Goal: Information Seeking & Learning: Learn about a topic

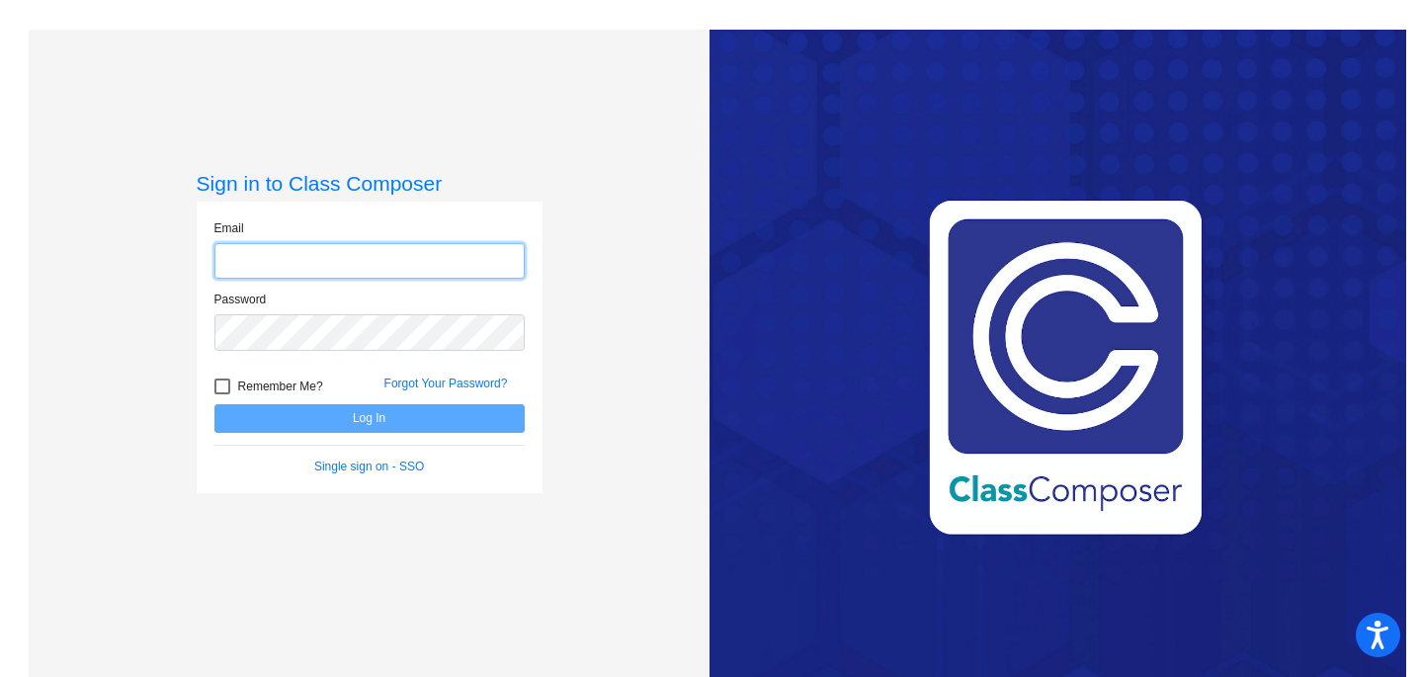
type input "[EMAIL_ADDRESS][DOMAIN_NAME]"
click at [214, 404] on button "Log In" at bounding box center [369, 418] width 310 height 29
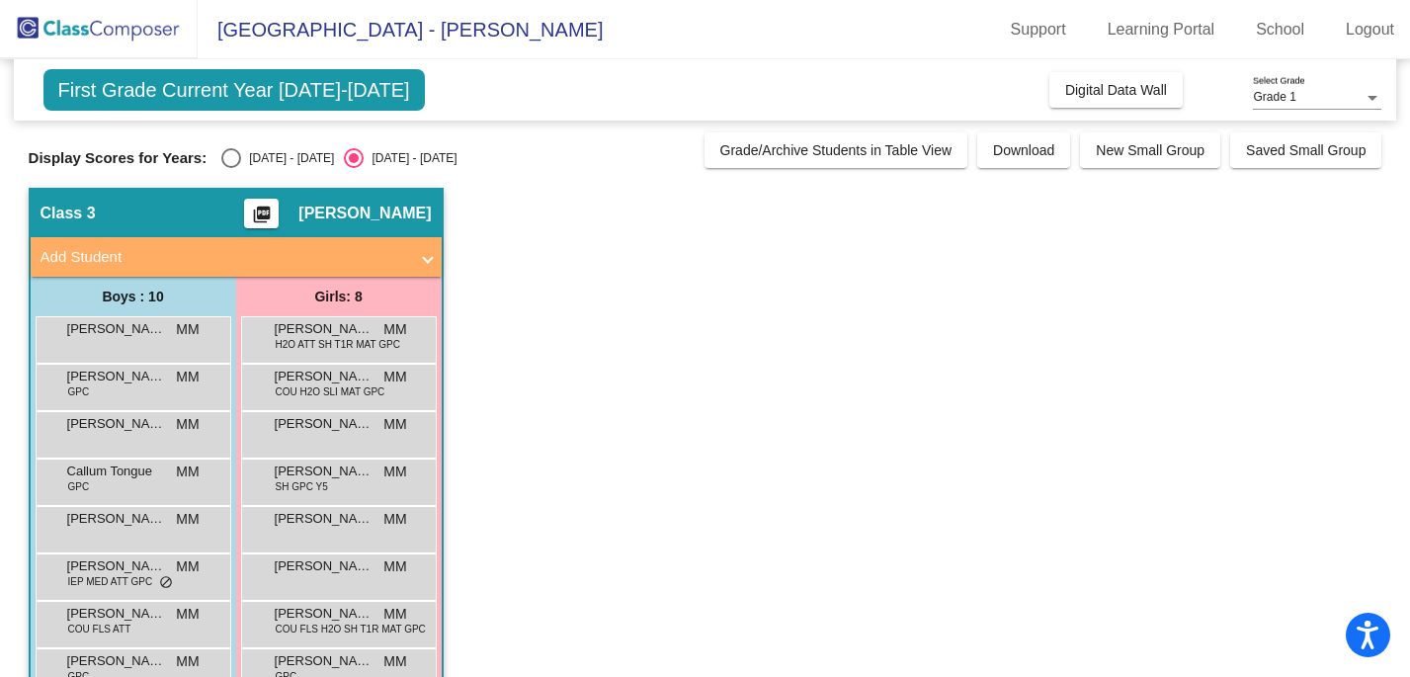
click at [274, 135] on div "Display Scores for Years: [DATE] - [DATE] [DATE] - [DATE] Grade/Archive Student…" at bounding box center [706, 150] width 1354 height 36
click at [274, 153] on div "[DATE] - [DATE]" at bounding box center [287, 158] width 93 height 18
click at [231, 168] on input "[DATE] - [DATE]" at bounding box center [230, 168] width 1 height 1
radio input "true"
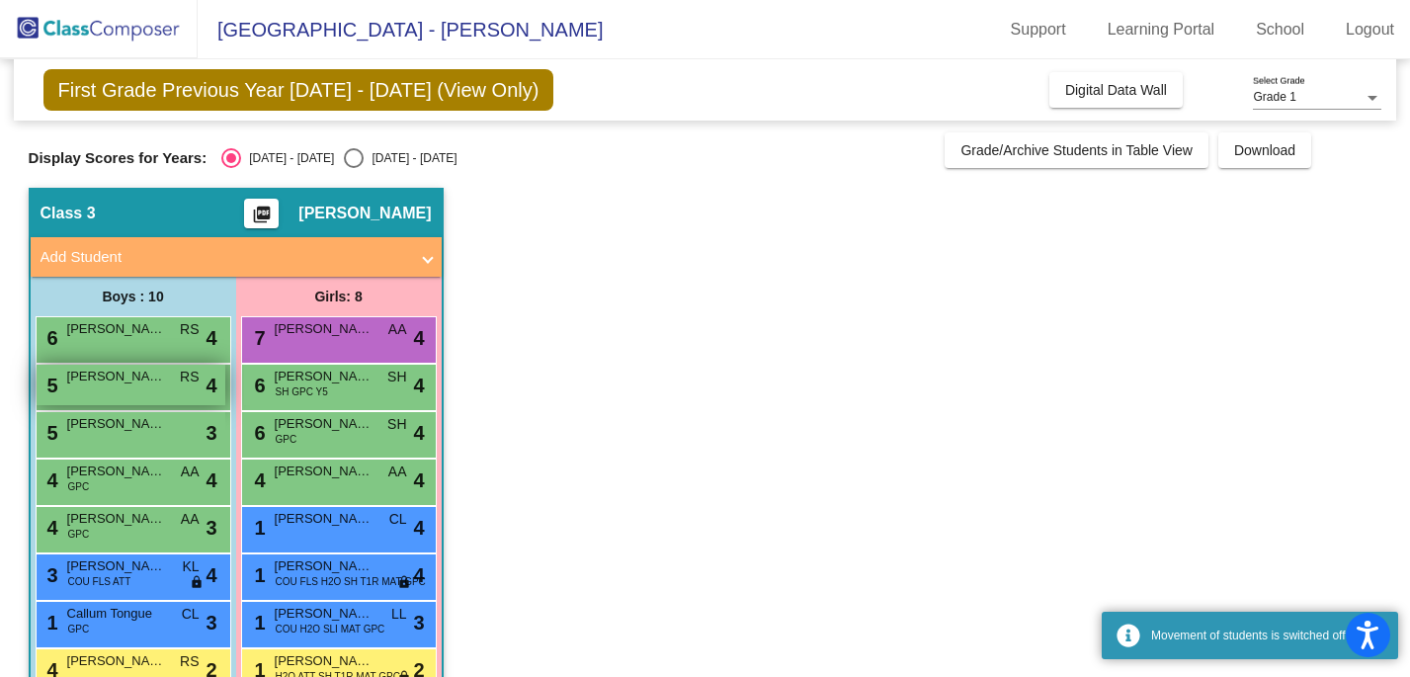
click at [169, 372] on div "5 [PERSON_NAME] RS lock do_not_disturb_alt 4" at bounding box center [131, 385] width 189 height 41
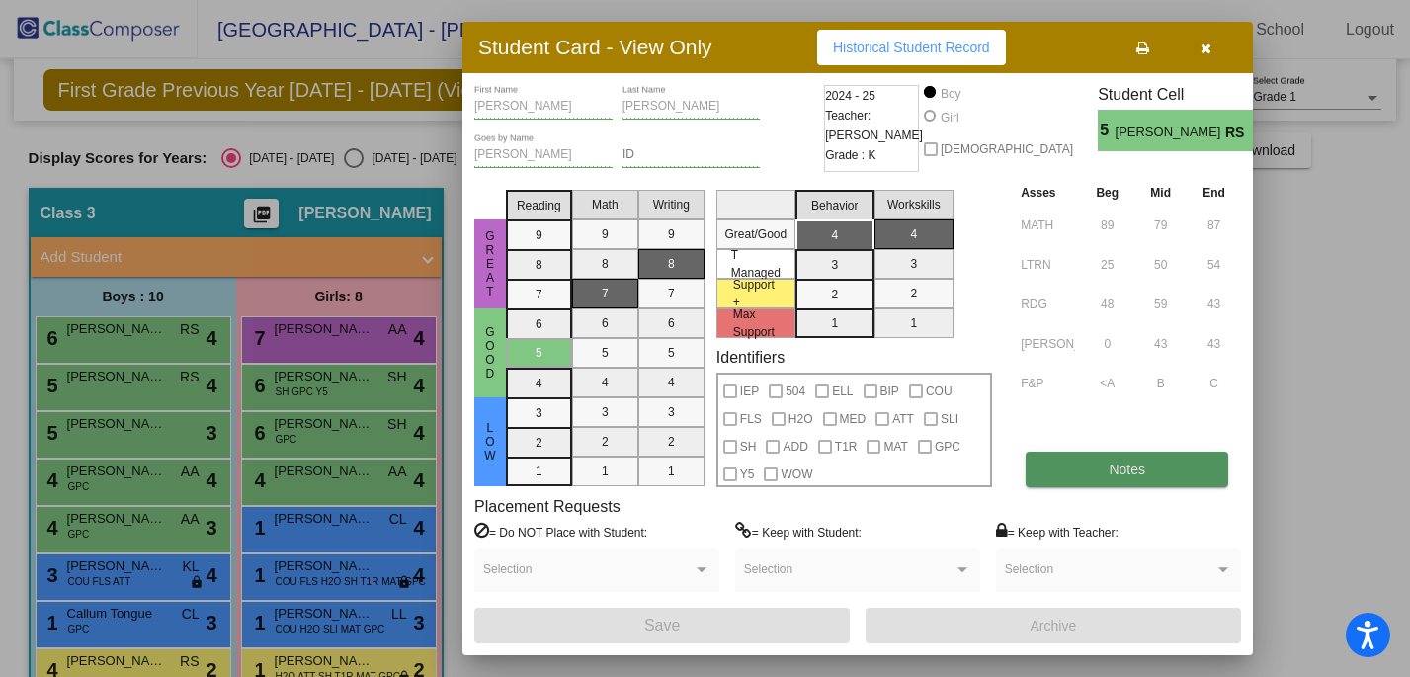
click at [1109, 481] on button "Notes" at bounding box center [1127, 470] width 203 height 36
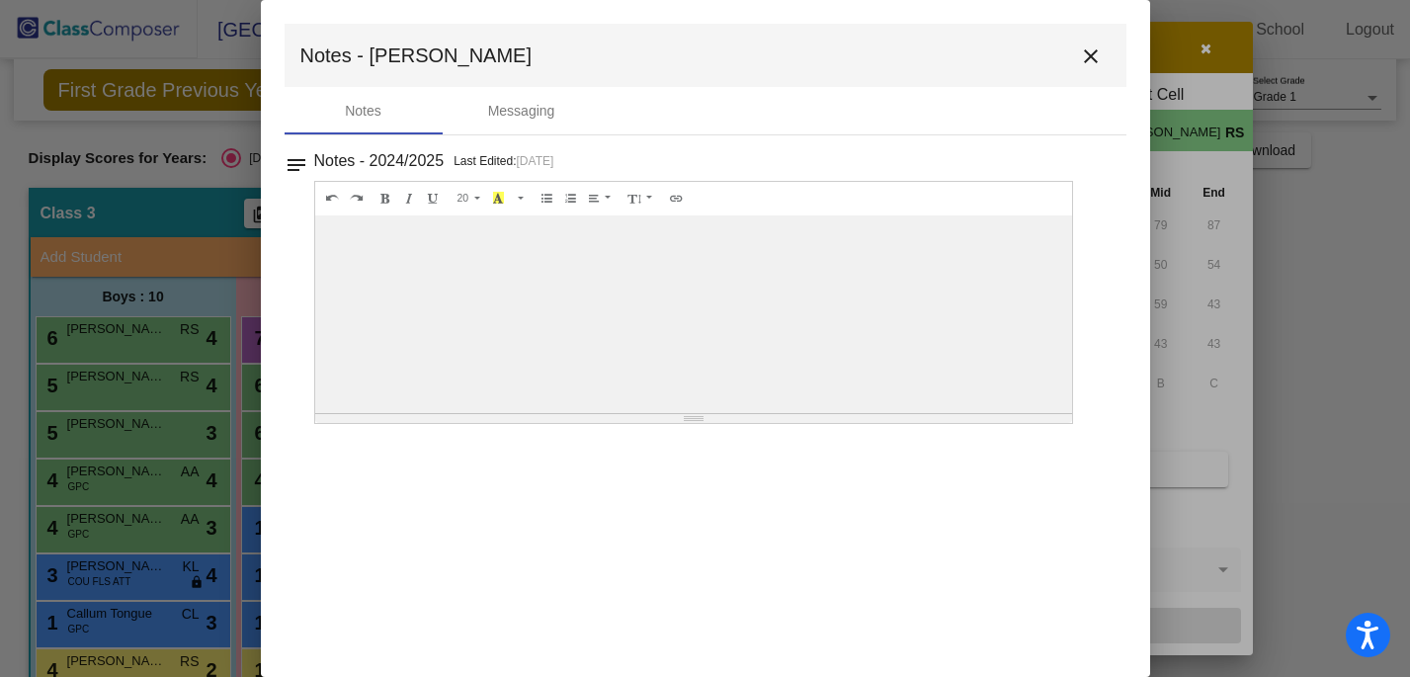
click at [1093, 49] on mat-icon "close" at bounding box center [1091, 56] width 24 height 24
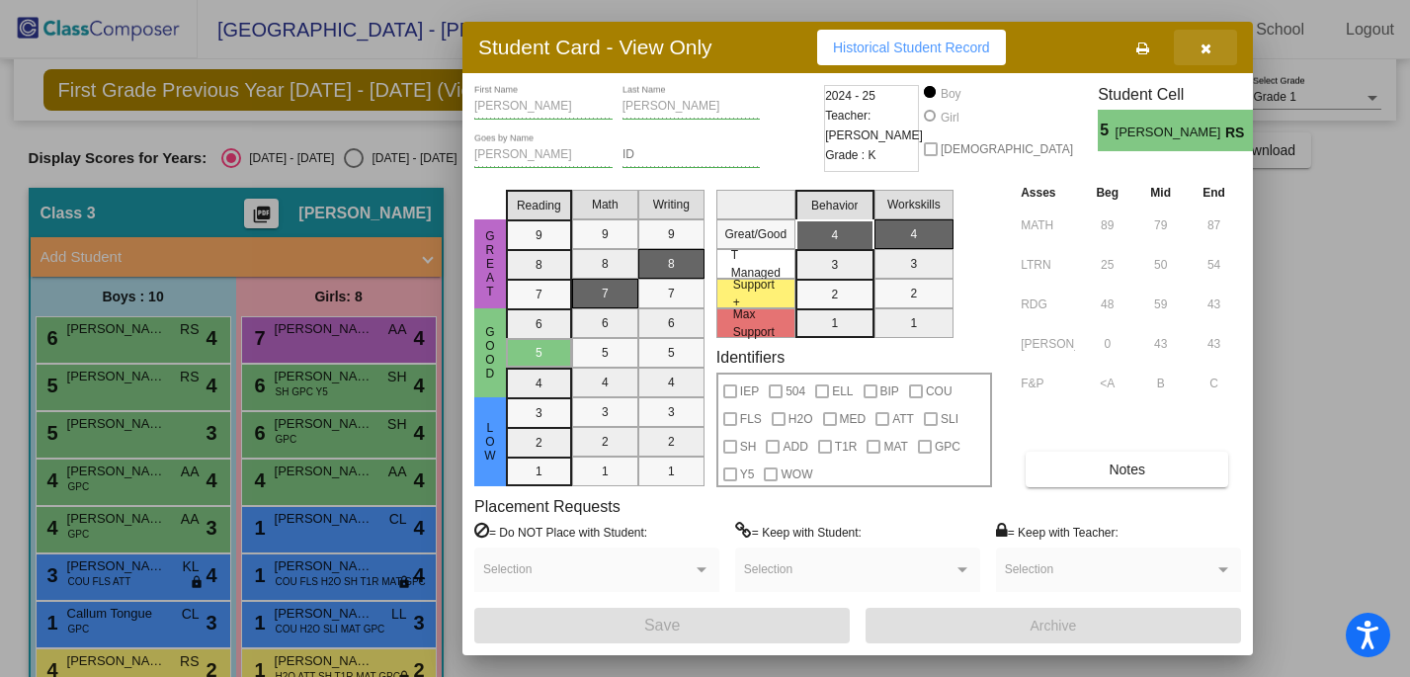
click at [1205, 46] on icon "button" at bounding box center [1206, 49] width 11 height 14
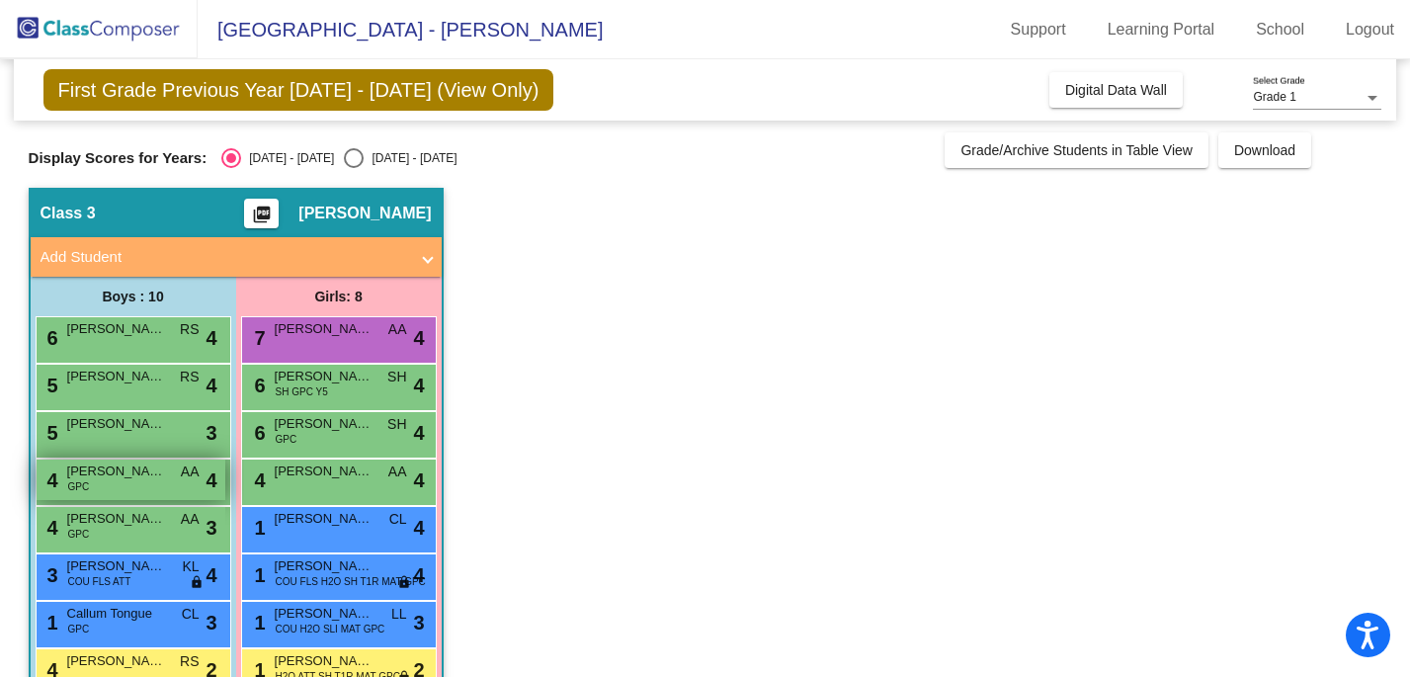
click at [104, 465] on span "[PERSON_NAME]" at bounding box center [116, 471] width 99 height 20
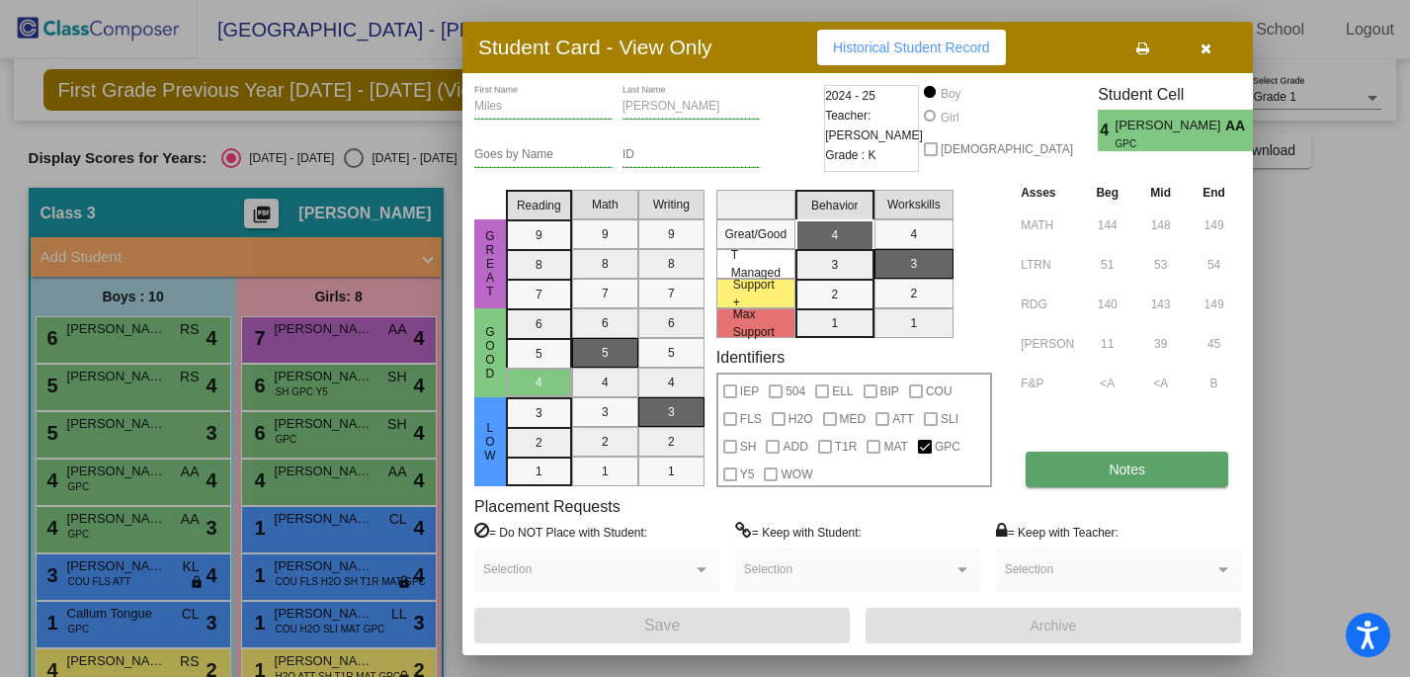
click at [1095, 473] on button "Notes" at bounding box center [1127, 470] width 203 height 36
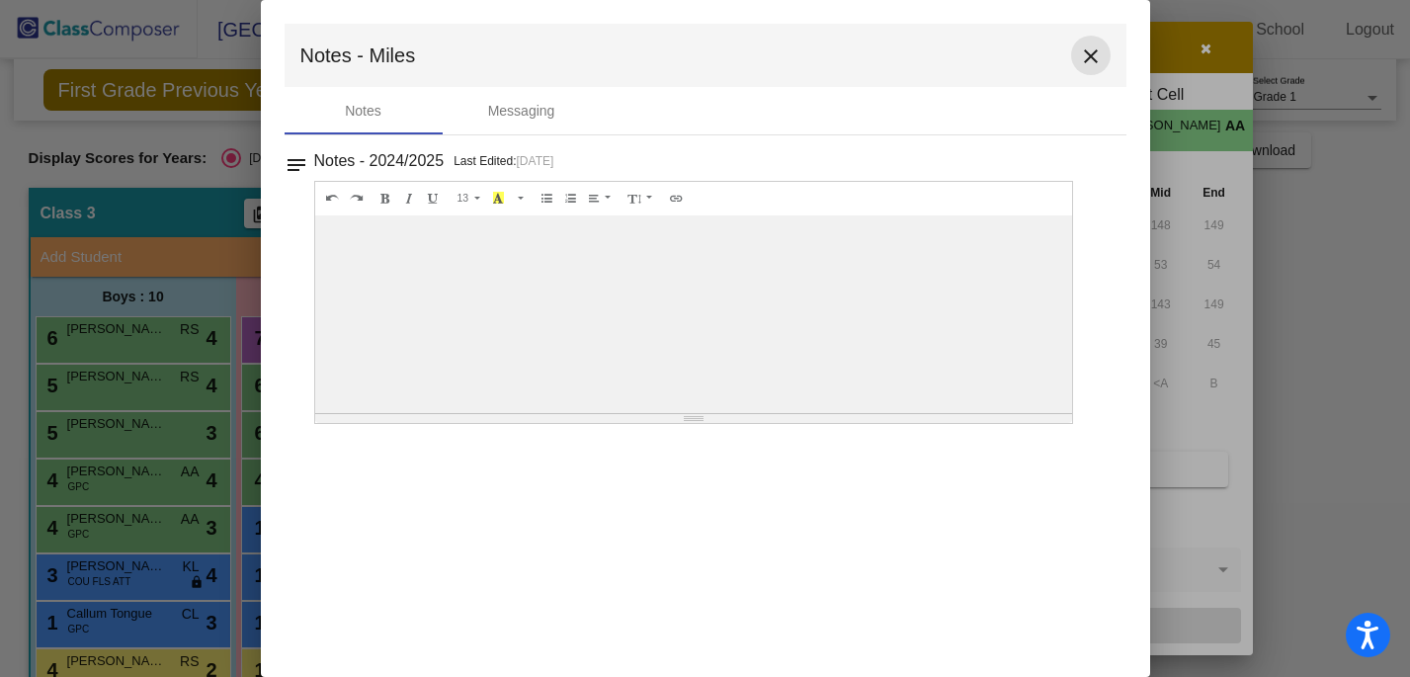
click at [1091, 44] on mat-icon "close" at bounding box center [1091, 56] width 24 height 24
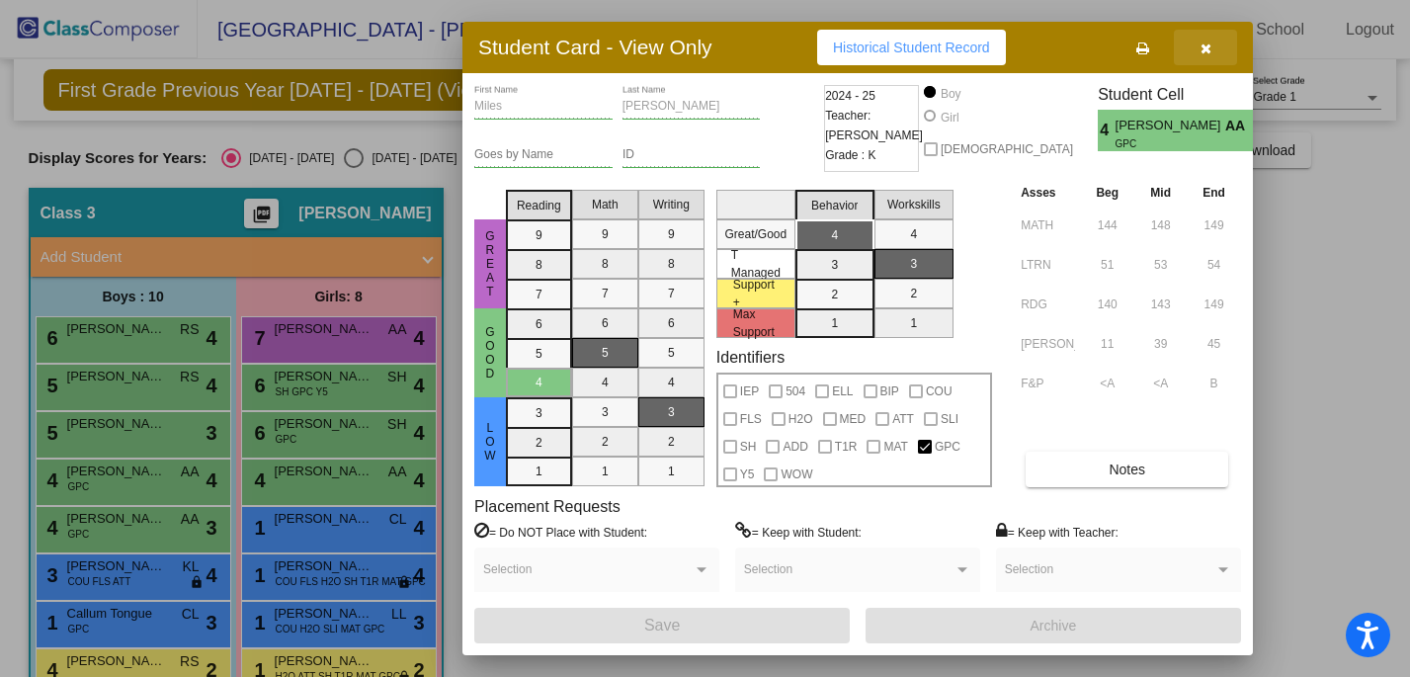
click at [1216, 54] on button "button" at bounding box center [1205, 48] width 63 height 36
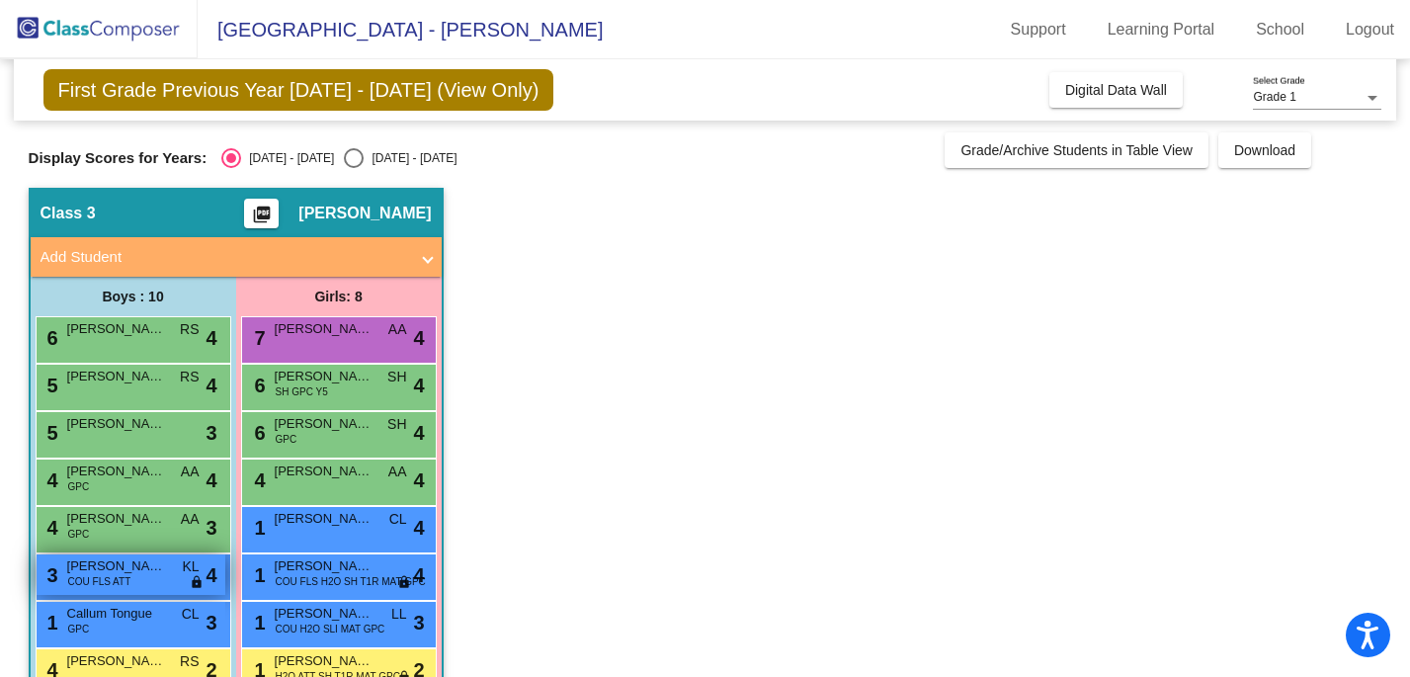
click at [200, 585] on span "lock" at bounding box center [197, 583] width 14 height 16
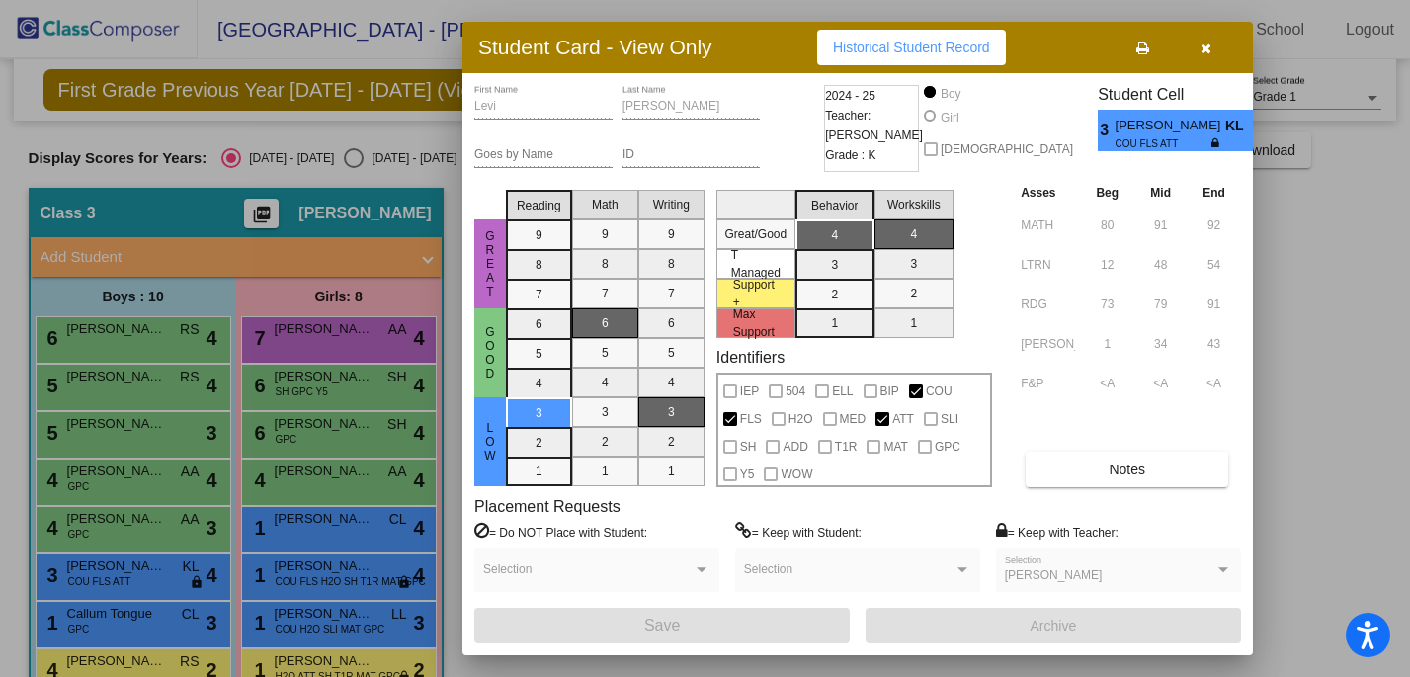
click at [1212, 140] on icon at bounding box center [1217, 143] width 11 height 12
click at [1099, 465] on button "Notes" at bounding box center [1127, 470] width 203 height 36
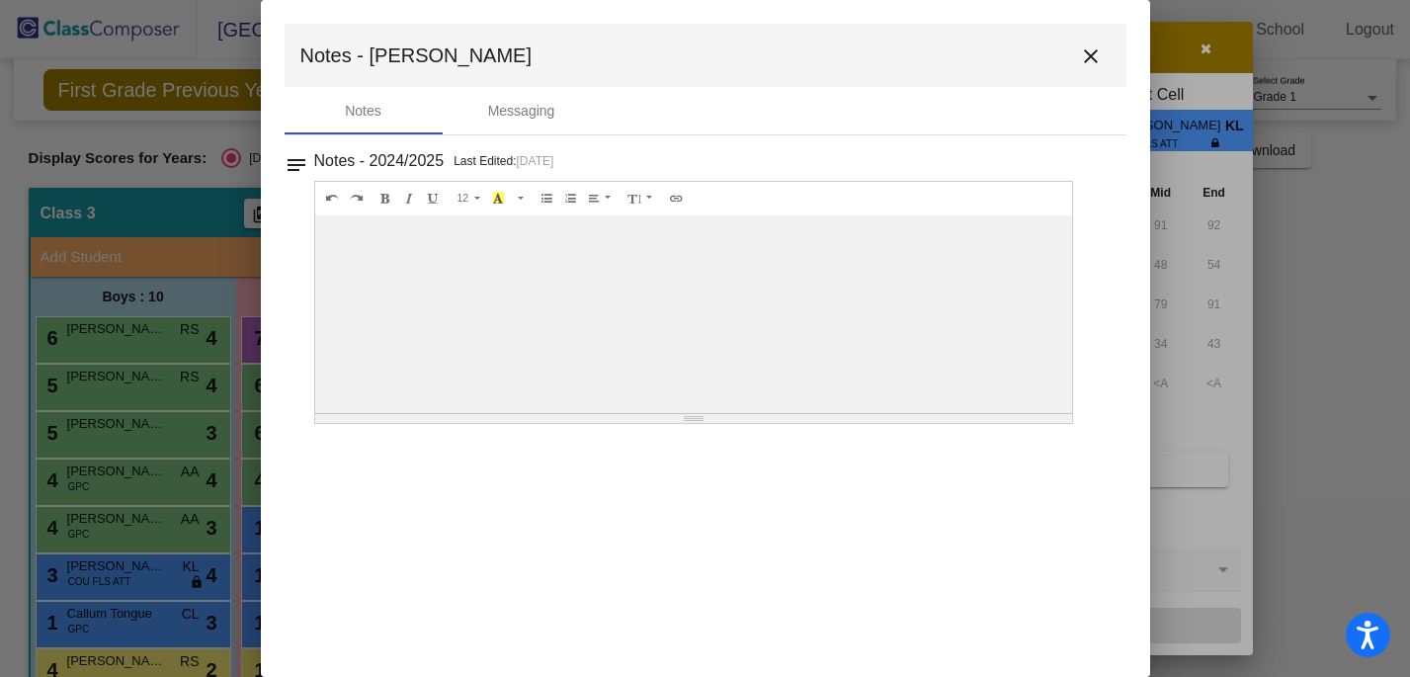
click at [1094, 59] on mat-icon "close" at bounding box center [1091, 56] width 24 height 24
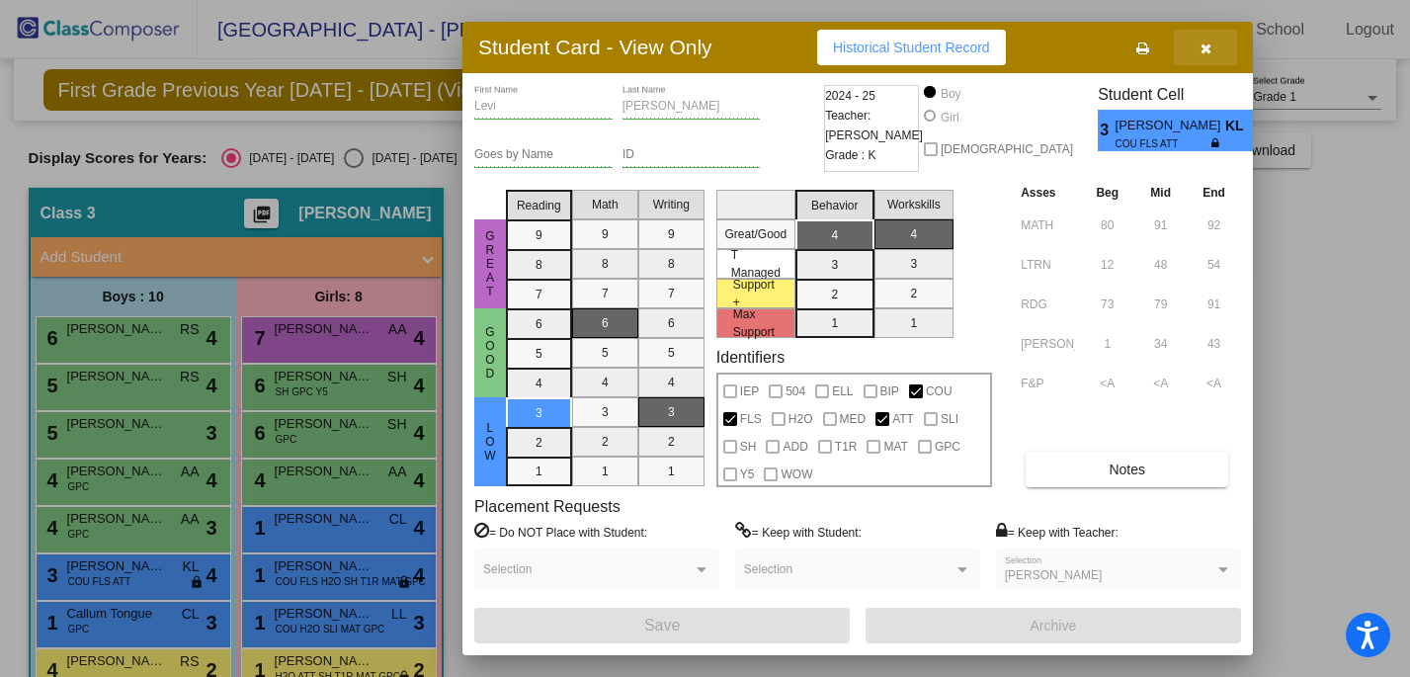
click at [1205, 42] on icon "button" at bounding box center [1206, 49] width 11 height 14
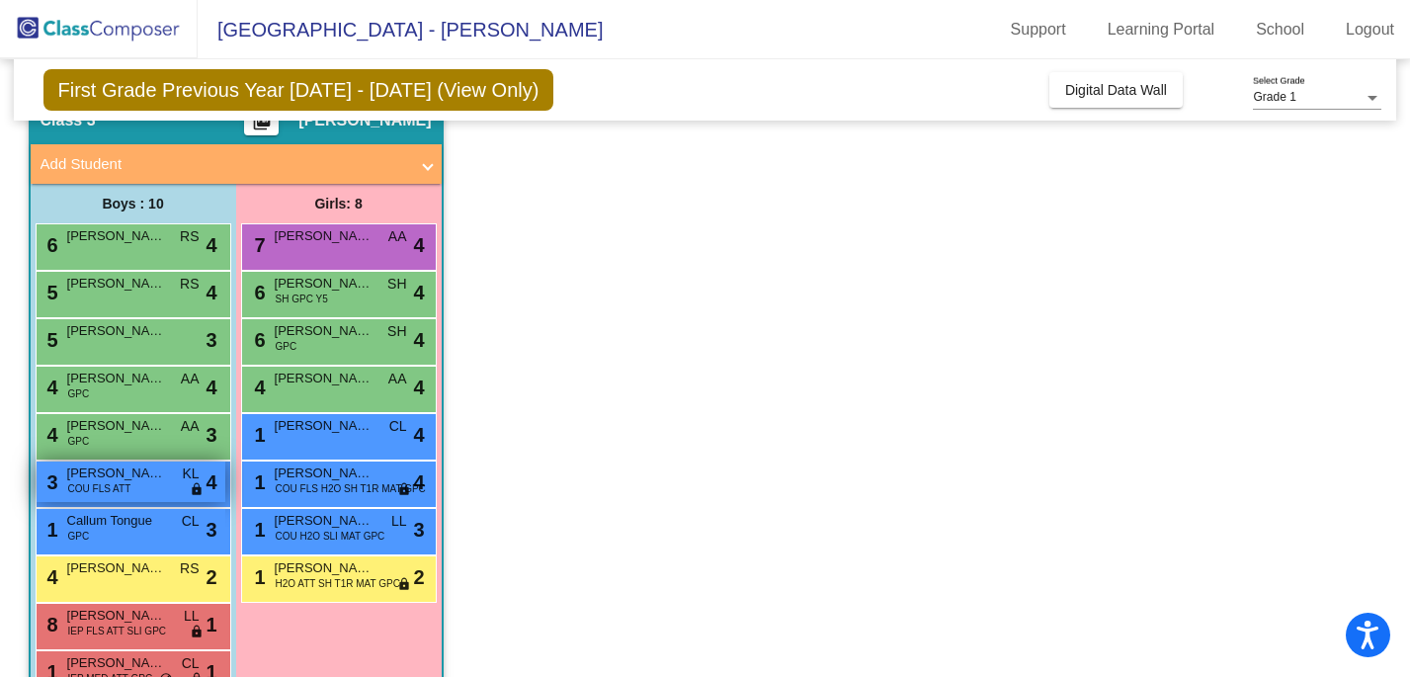
scroll to position [89, 0]
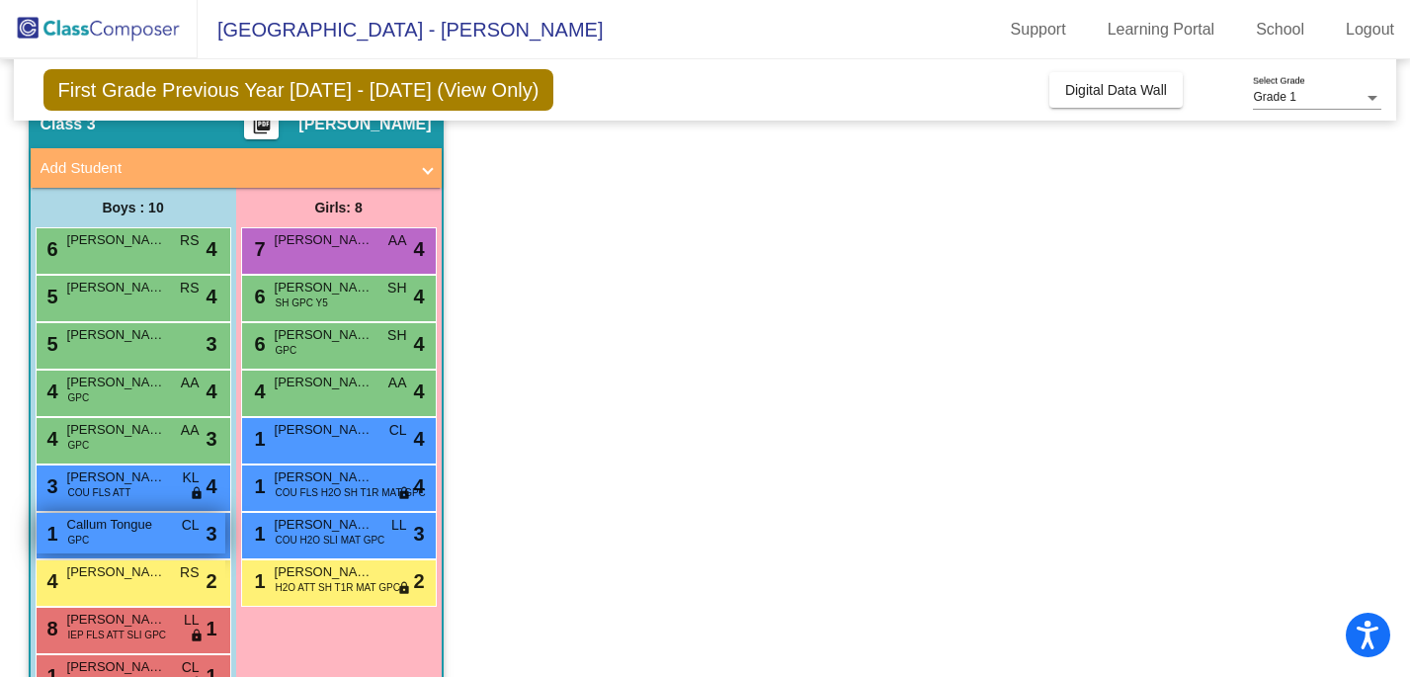
click at [192, 545] on div "1 Callum Tongue GPC CL lock do_not_disturb_alt 3" at bounding box center [131, 533] width 189 height 41
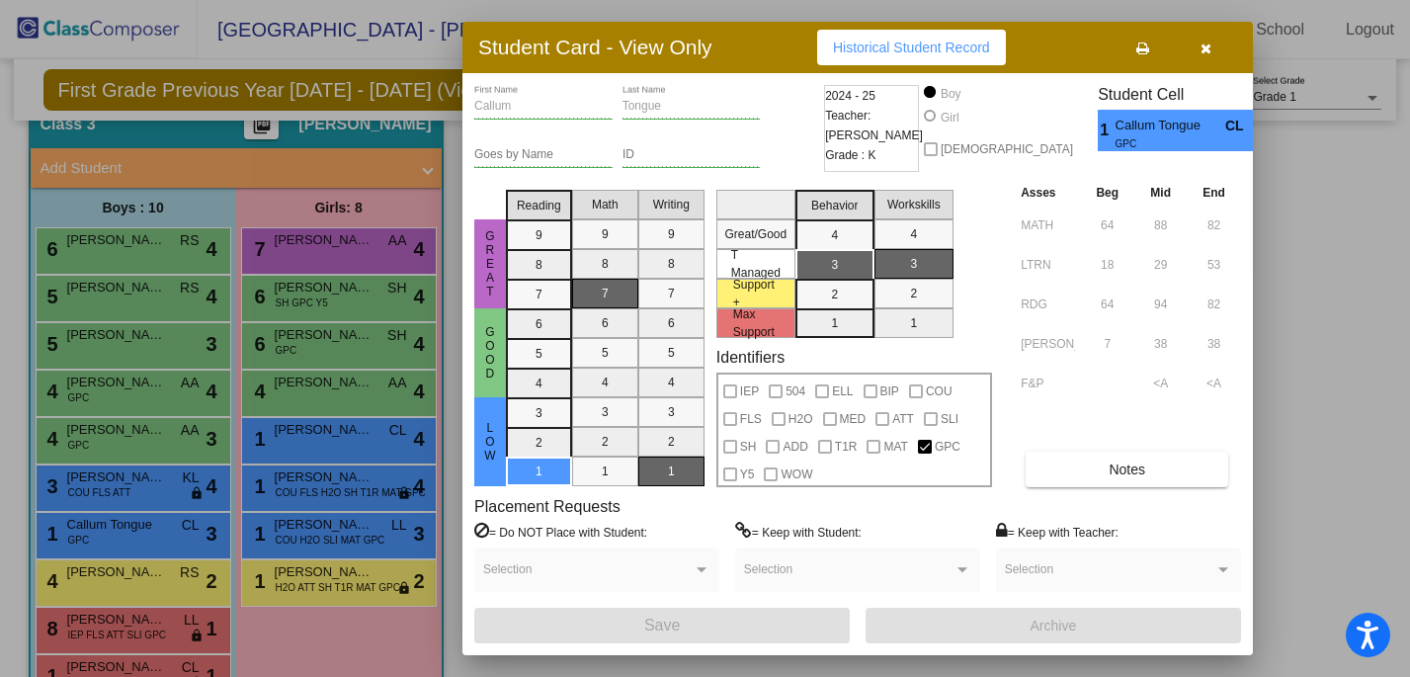
scroll to position [0, 0]
click at [1166, 472] on button "Notes" at bounding box center [1127, 470] width 203 height 36
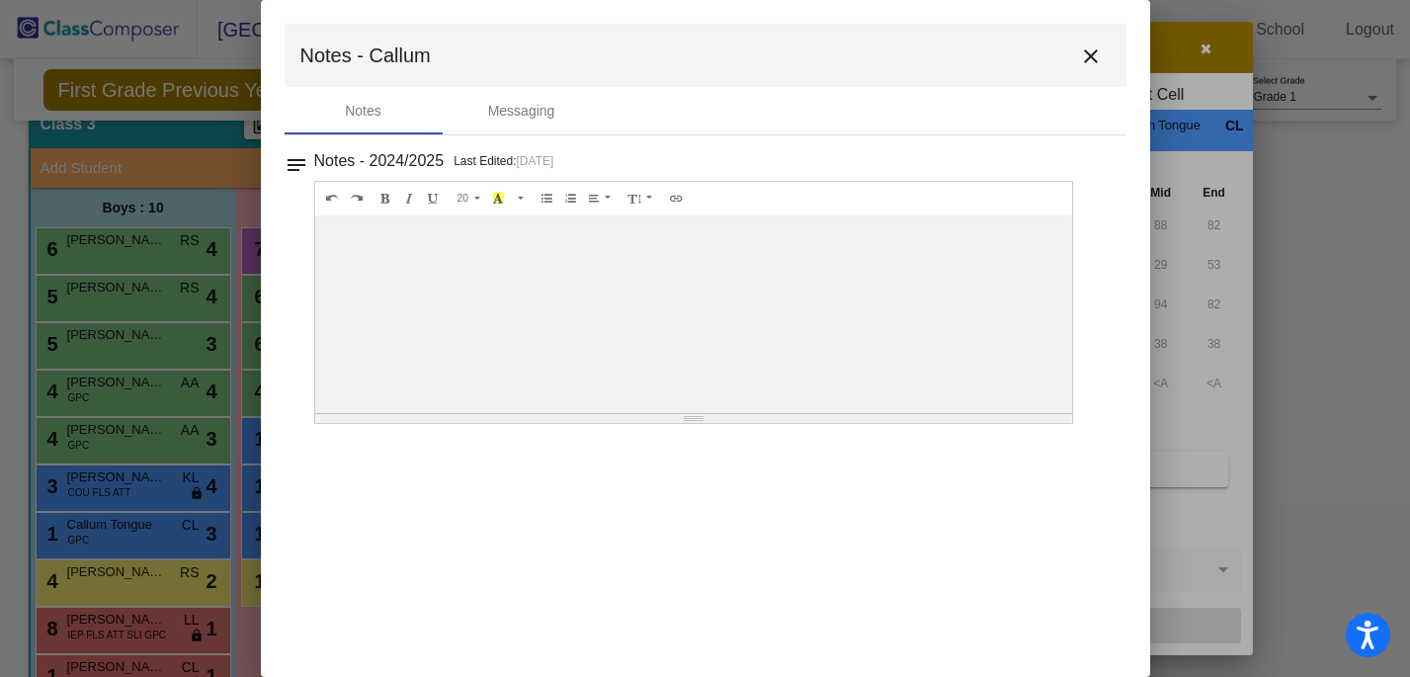
click at [1091, 55] on mat-icon "close" at bounding box center [1091, 56] width 24 height 24
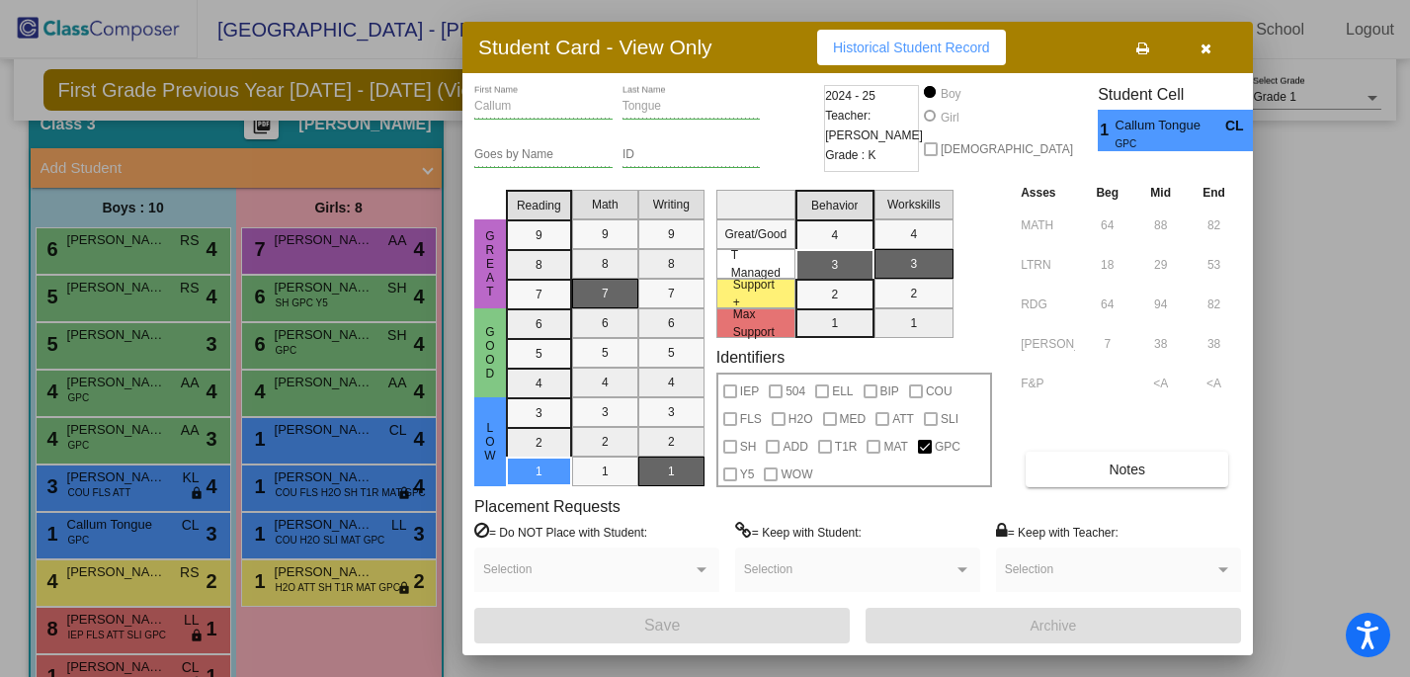
click at [1213, 55] on button "button" at bounding box center [1205, 48] width 63 height 36
